Goal: Check status: Check status

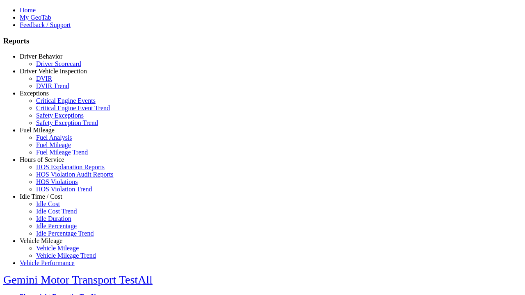
click at [47, 163] on link "Hours of Service" at bounding box center [42, 159] width 44 height 7
click at [53, 171] on link "HOS Explanation Reports" at bounding box center [70, 167] width 68 height 7
type input "**********"
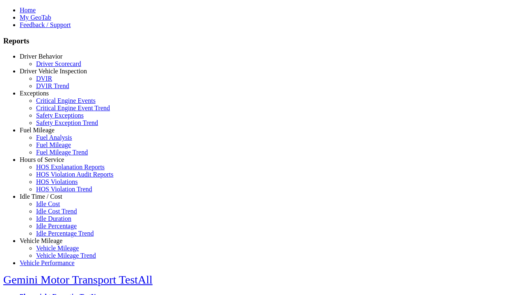
type input "*********"
